Goal: Task Accomplishment & Management: Manage account settings

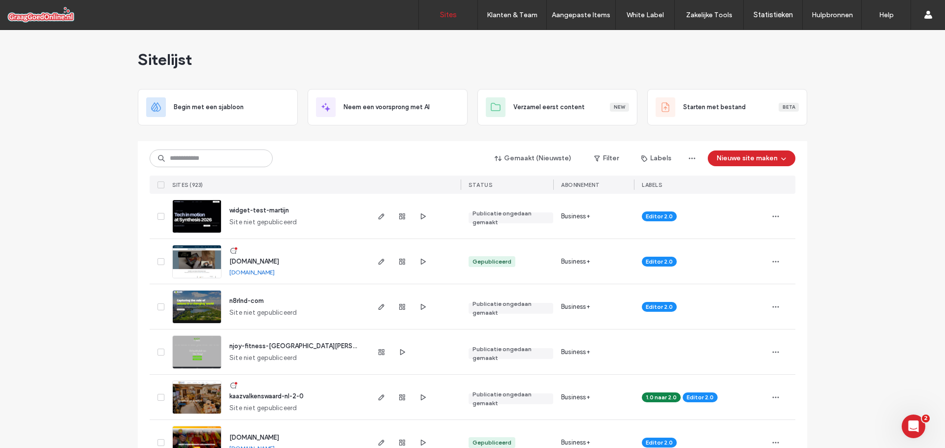
click at [253, 300] on span "n8rlnd-com" at bounding box center [246, 300] width 34 height 7
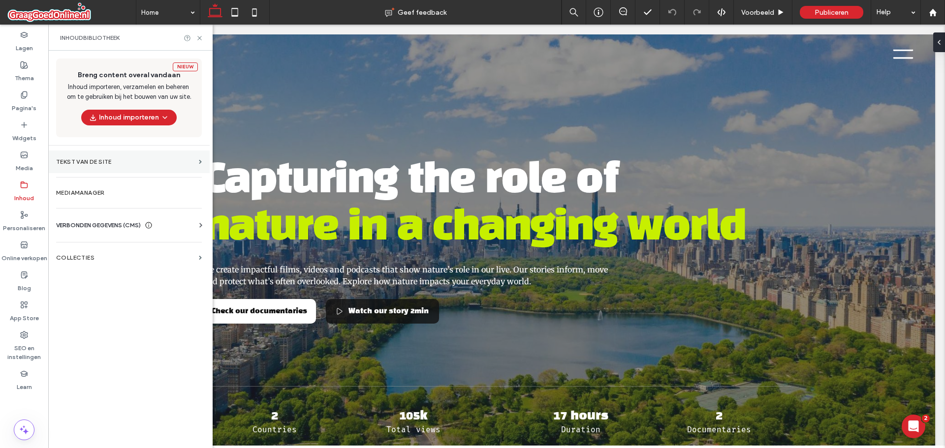
click at [115, 158] on section "Tekst van de site" at bounding box center [128, 162] width 161 height 23
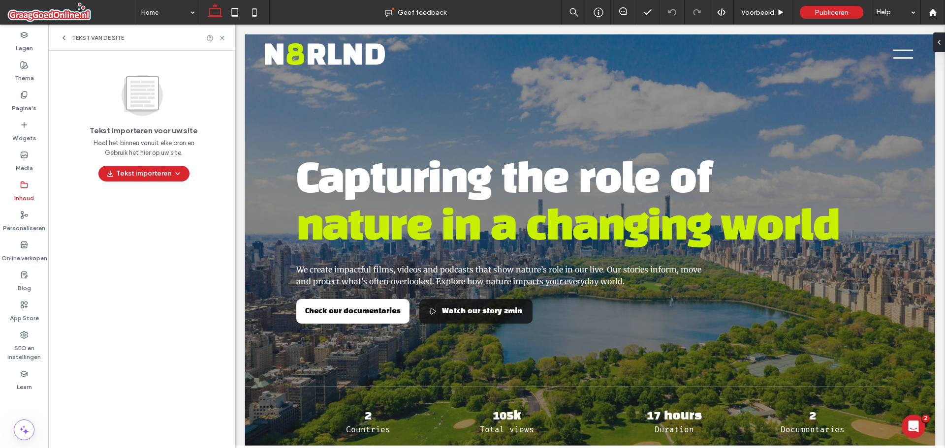
click at [71, 45] on div "Tekst van de site" at bounding box center [141, 38] width 187 height 26
click at [62, 38] on icon at bounding box center [64, 38] width 8 height 8
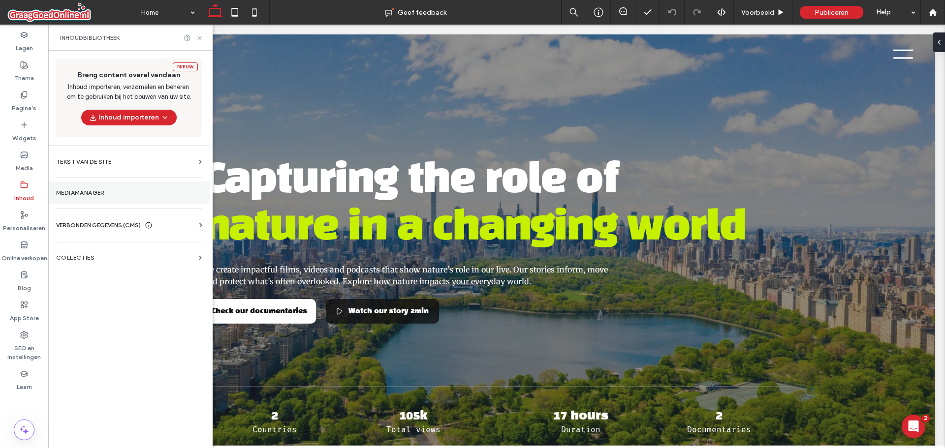
click at [125, 193] on label "Mediamanager" at bounding box center [129, 193] width 146 height 7
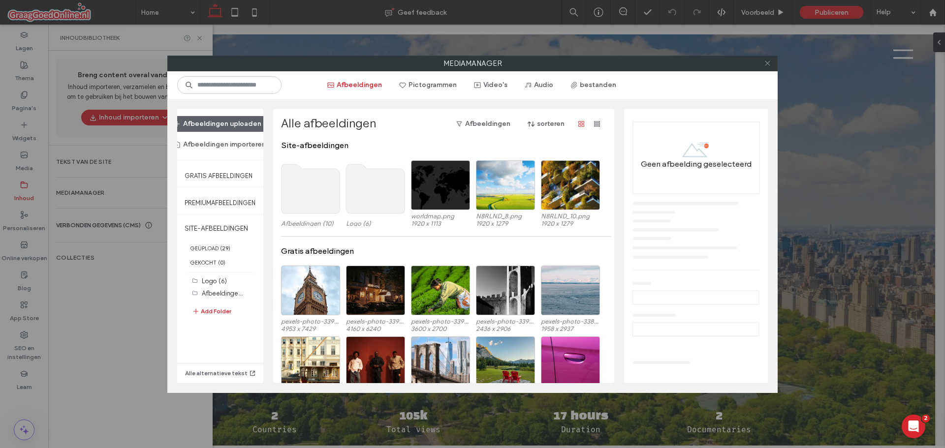
click at [768, 64] on use at bounding box center [767, 63] width 5 height 5
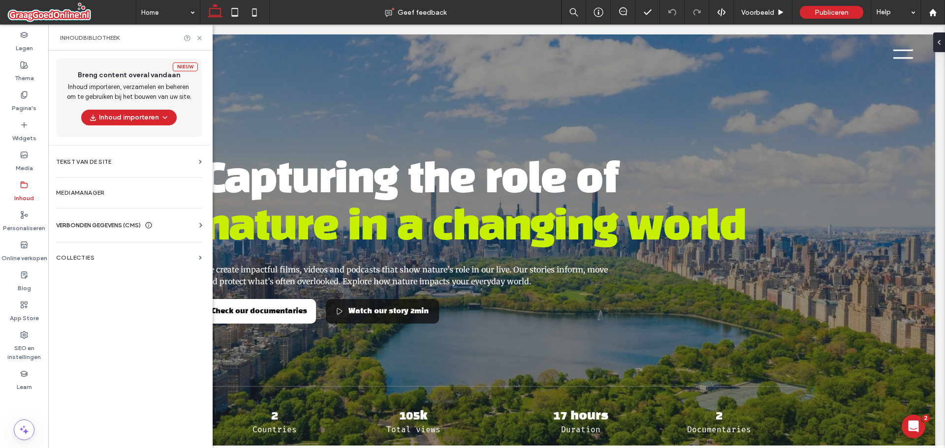
click at [114, 226] on span "VERBONDEN GEGEVENS (CMS)" at bounding box center [98, 226] width 85 height 10
click at [87, 250] on label "Bedrijfsinfo" at bounding box center [131, 249] width 134 height 7
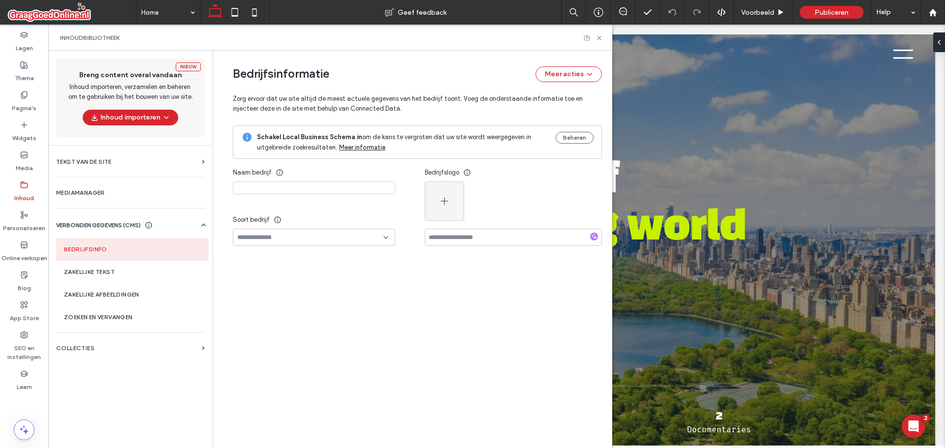
type input "******"
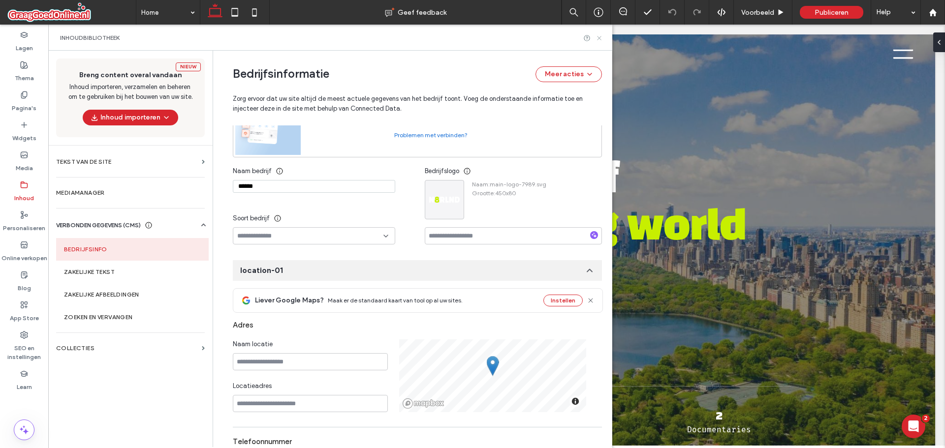
click at [601, 38] on icon at bounding box center [599, 37] width 7 height 7
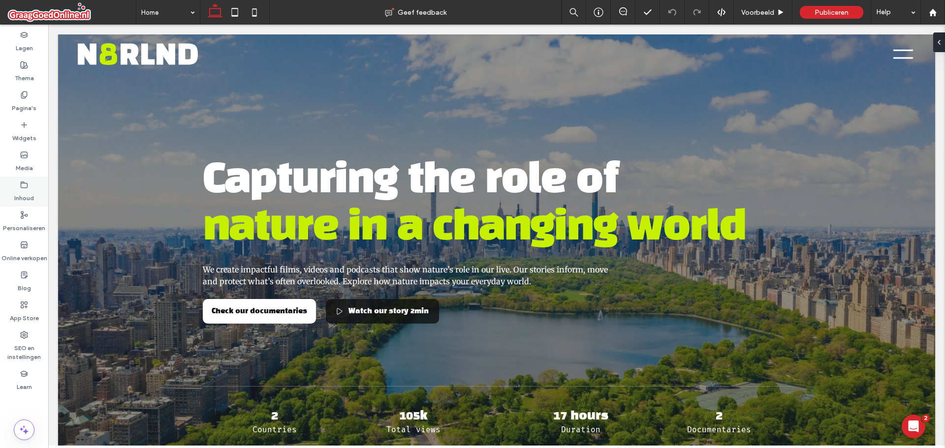
click at [28, 195] on label "Inhoud" at bounding box center [24, 196] width 20 height 14
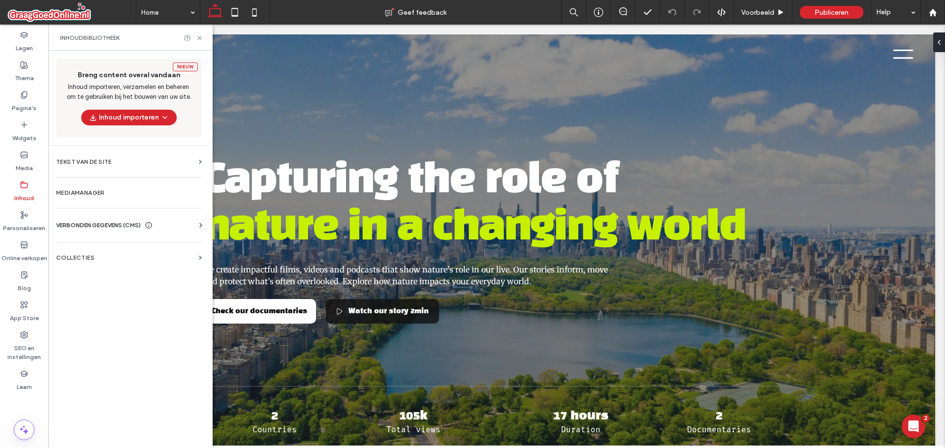
click at [119, 229] on span "VERBONDEN GEGEVENS (CMS)" at bounding box center [98, 226] width 85 height 10
